Goal: Navigation & Orientation: Go to known website

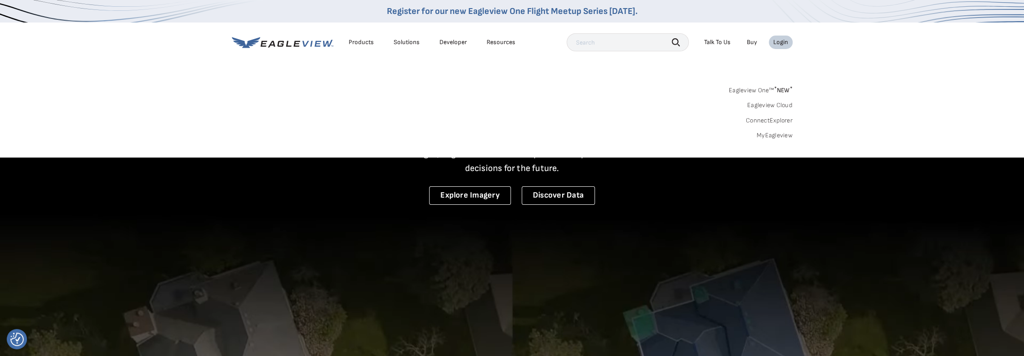
click at [776, 88] on sup "*" at bounding box center [775, 89] width 3 height 8
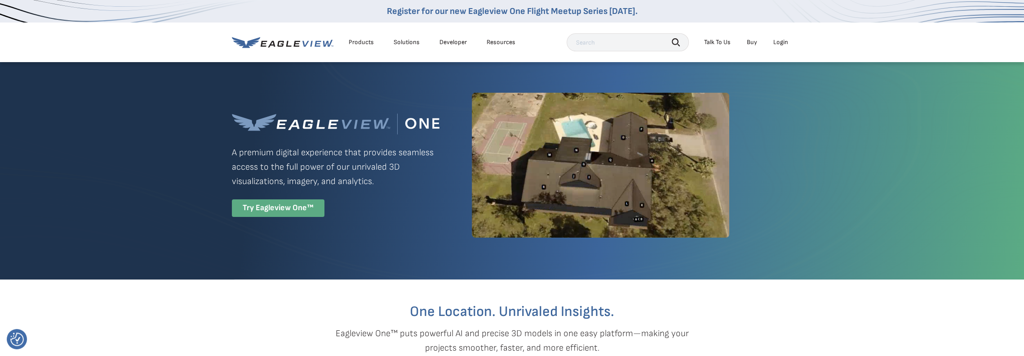
click at [275, 205] on div "Try Eagleview One™" at bounding box center [278, 208] width 93 height 18
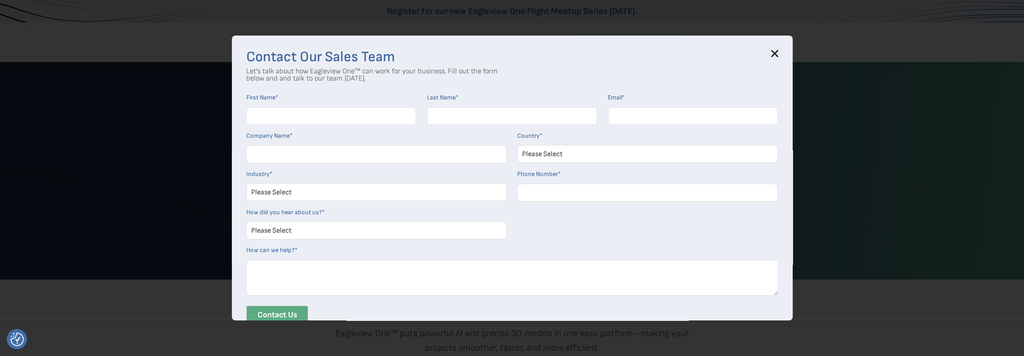
click at [303, 312] on input "Contact Us" at bounding box center [277, 314] width 62 height 19
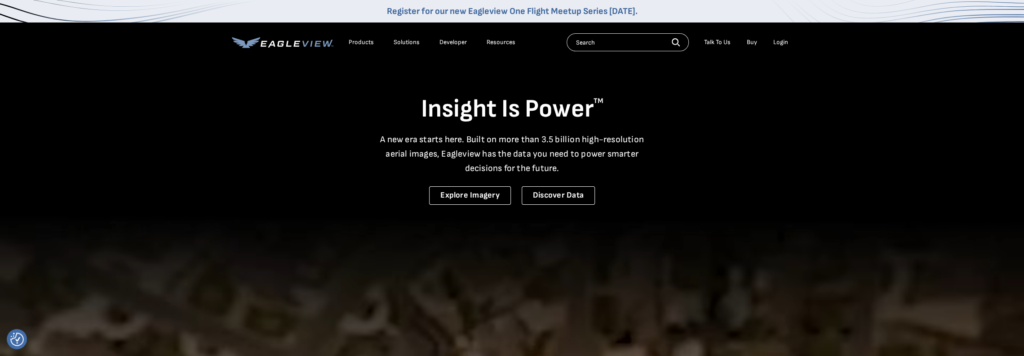
click at [362, 43] on div "Products" at bounding box center [361, 42] width 25 height 8
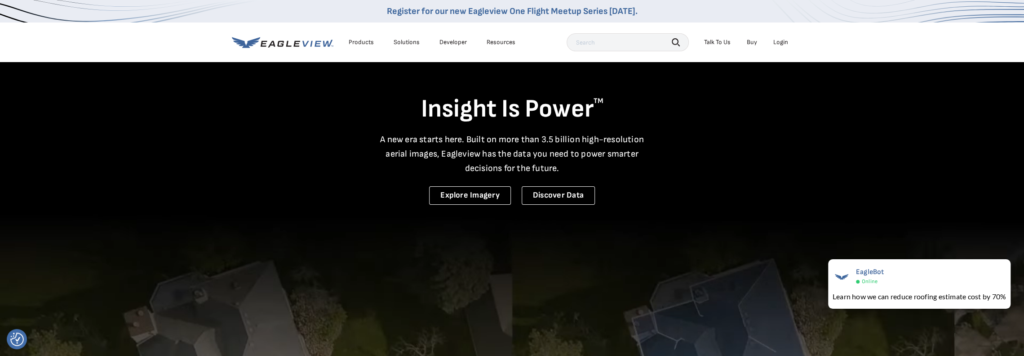
click at [496, 43] on div "Resources" at bounding box center [501, 42] width 29 height 8
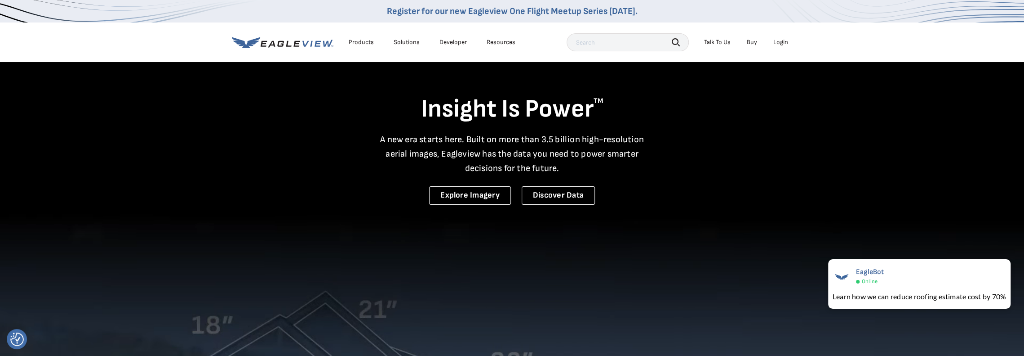
drag, startPoint x: 807, startPoint y: 116, endPoint x: 815, endPoint y: 116, distance: 7.2
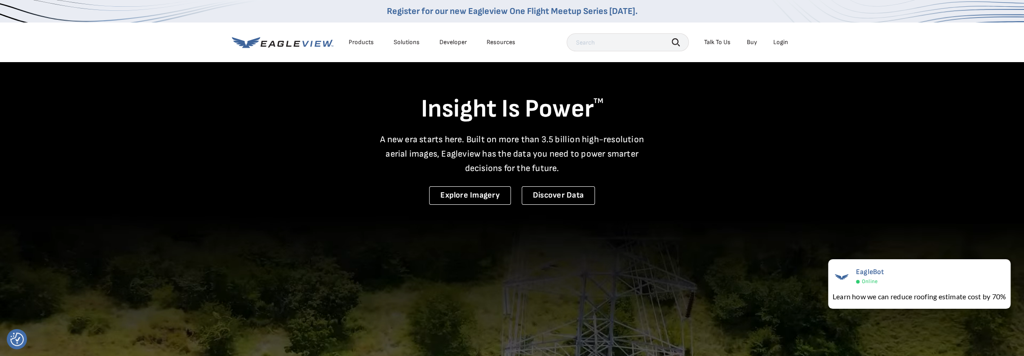
click at [815, 116] on video at bounding box center [512, 354] width 1024 height 708
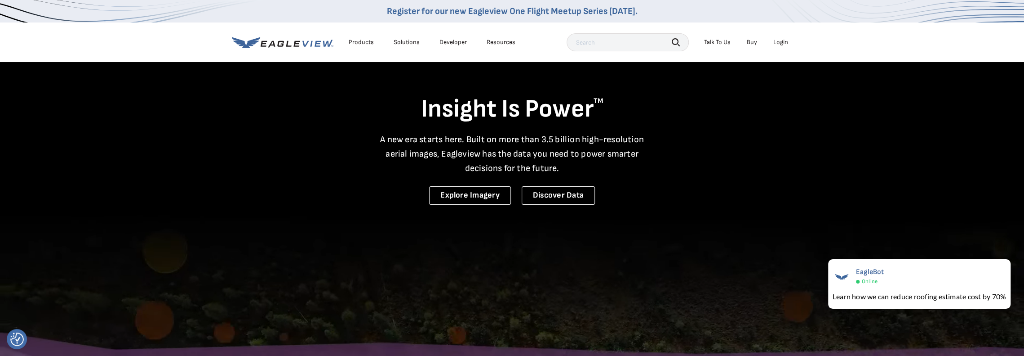
click at [779, 44] on div "Login" at bounding box center [781, 42] width 15 height 8
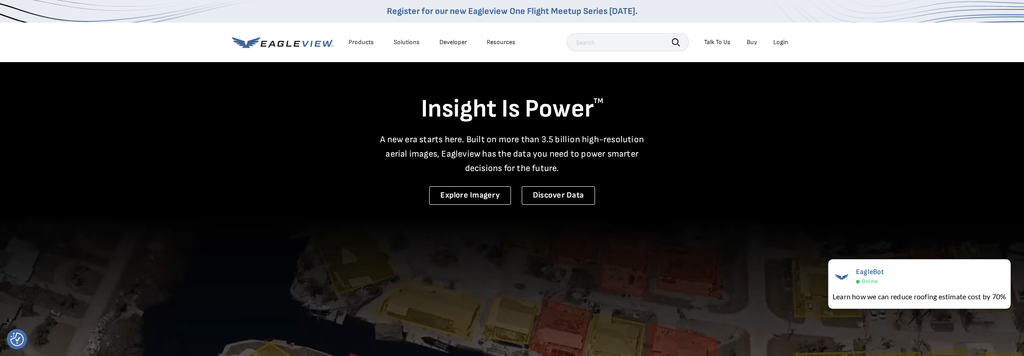
click at [782, 42] on div "Login" at bounding box center [781, 42] width 15 height 8
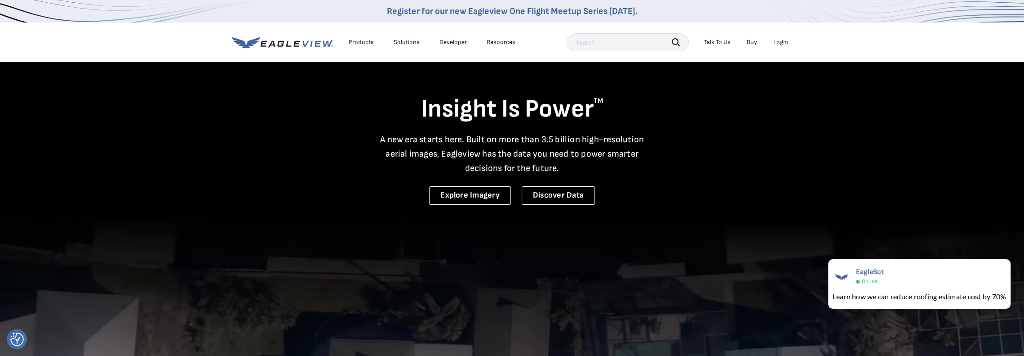
click at [781, 40] on div "Login" at bounding box center [781, 42] width 15 height 8
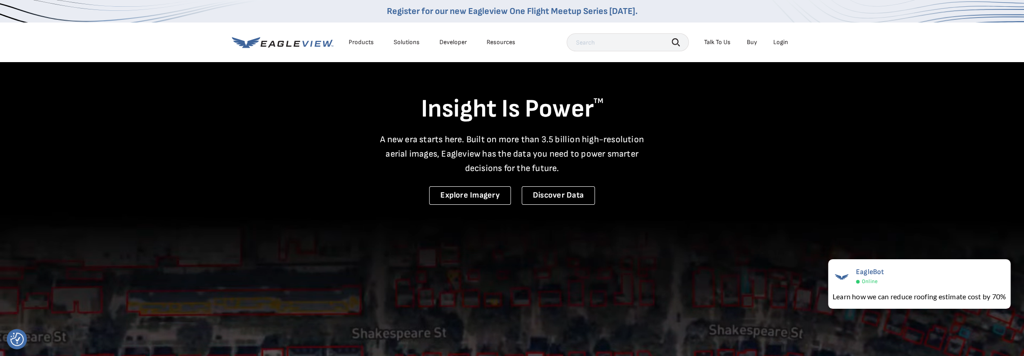
click at [785, 40] on div "Login" at bounding box center [781, 42] width 15 height 8
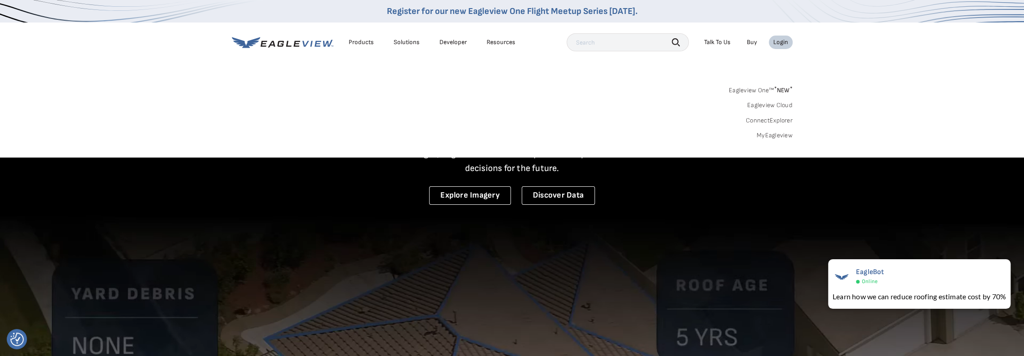
click at [771, 138] on link "MyEagleview" at bounding box center [775, 135] width 36 height 8
